Goal: Information Seeking & Learning: Find specific page/section

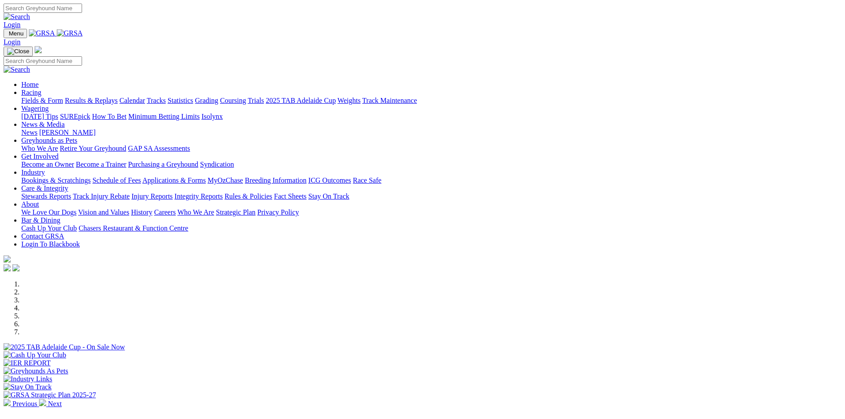
click at [68, 184] on link "Care & Integrity" at bounding box center [44, 188] width 47 height 8
click at [71, 192] on link "Stewards Reports" at bounding box center [46, 196] width 50 height 8
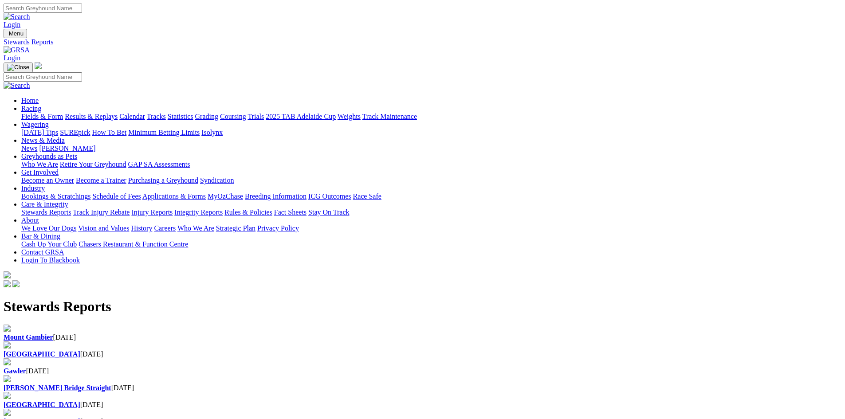
click at [80, 350] on b "[GEOGRAPHIC_DATA]" at bounding box center [42, 354] width 77 height 8
